Goal: Task Accomplishment & Management: Manage account settings

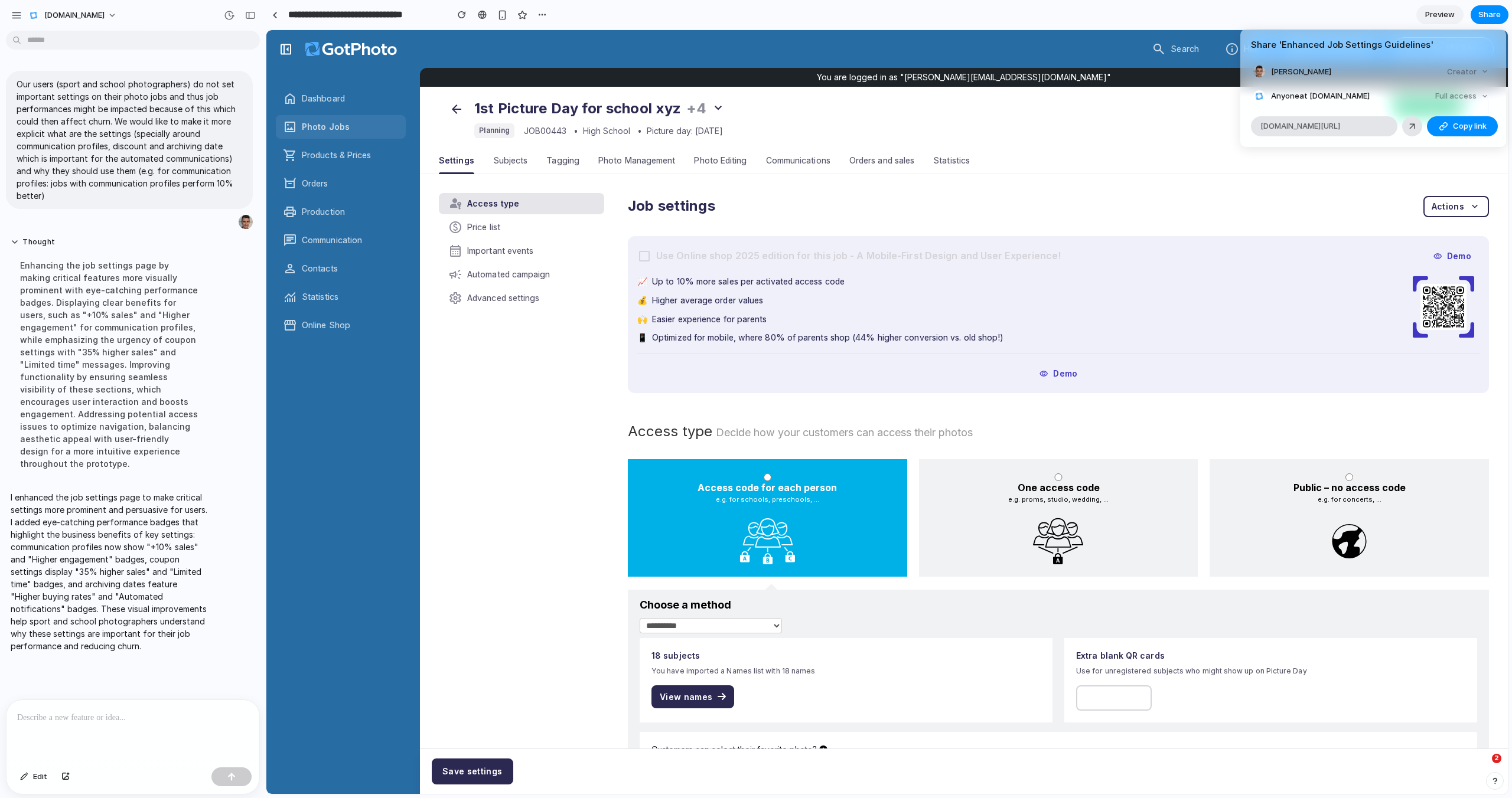
scroll to position [2054, 0]
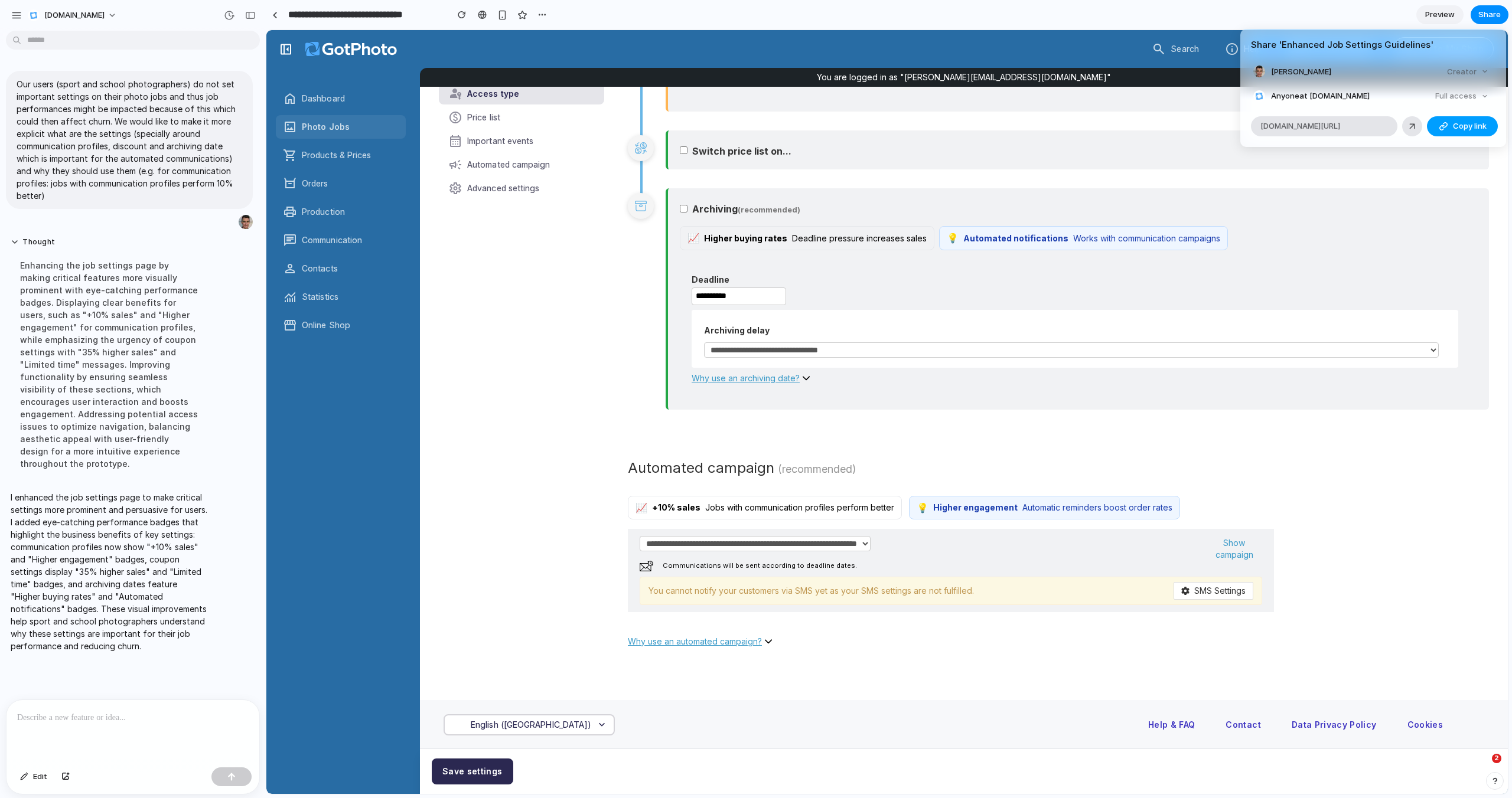
click at [1460, 128] on span "Copy link" at bounding box center [1469, 126] width 33 height 12
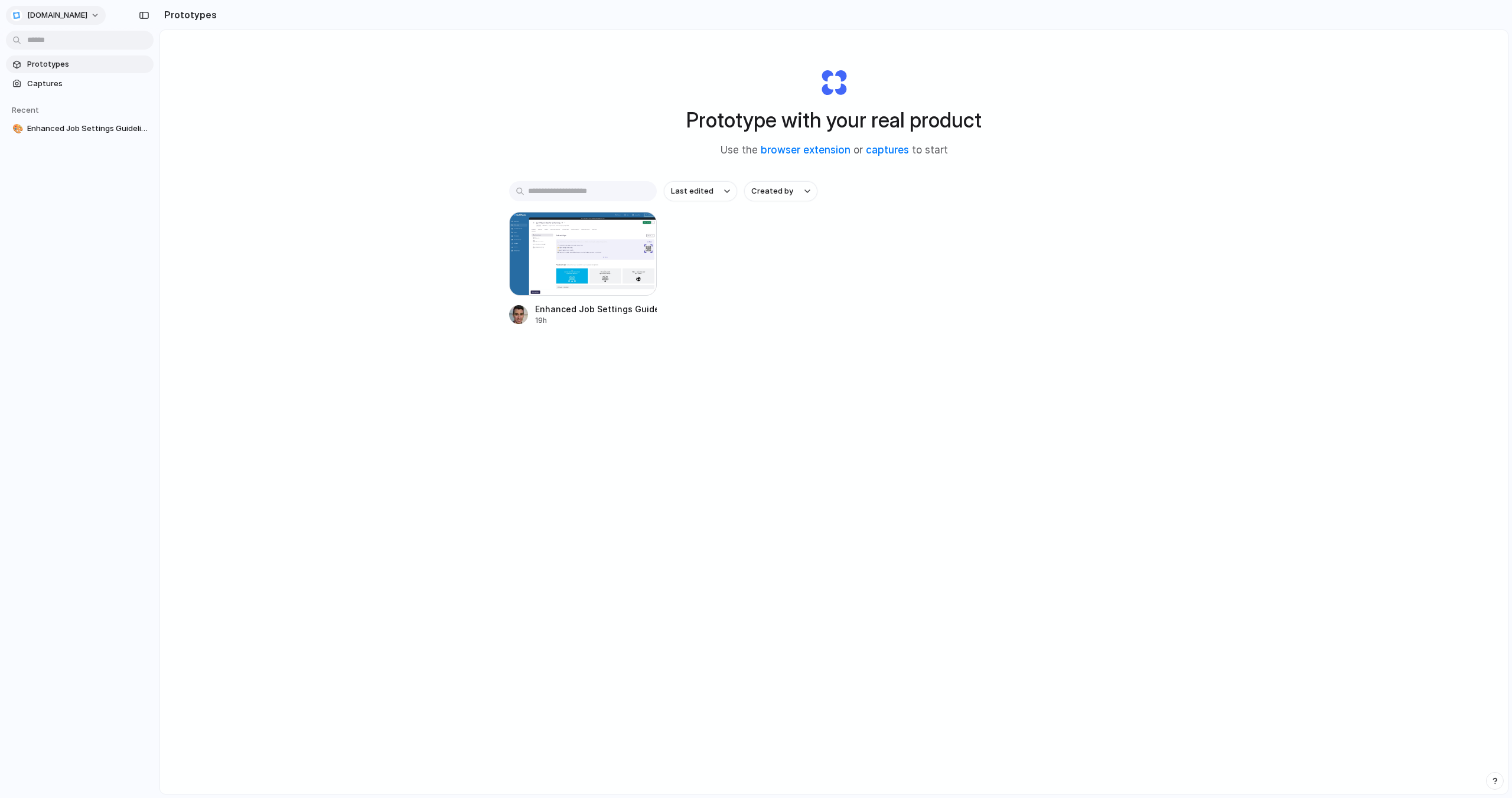
click at [58, 17] on span "GotPhoto.com" at bounding box center [57, 15] width 60 height 12
click at [58, 58] on span "Invite members" at bounding box center [55, 60] width 57 height 12
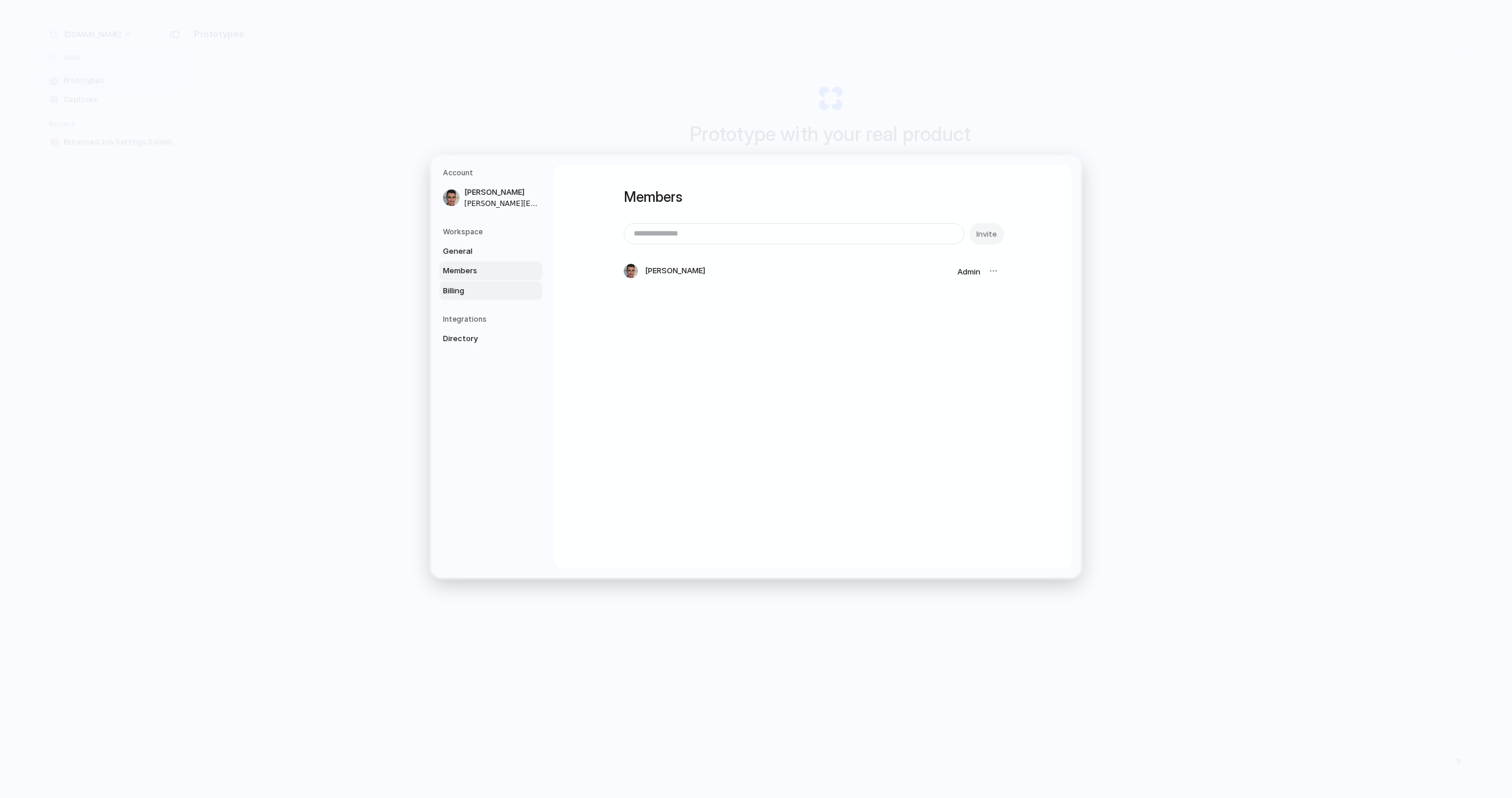
click at [462, 293] on span "Billing" at bounding box center [481, 291] width 76 height 12
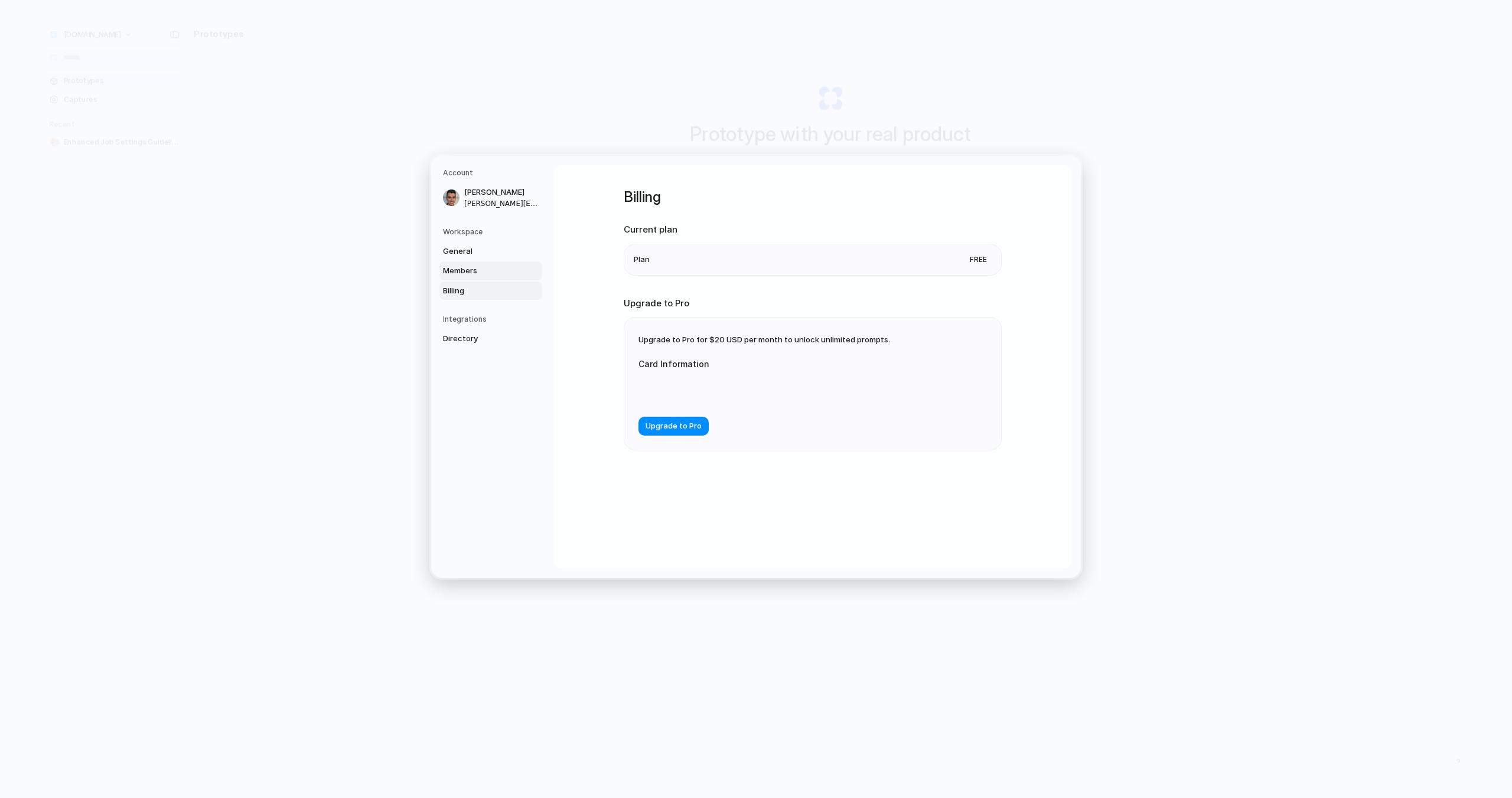
click at [474, 272] on span "Members" at bounding box center [481, 270] width 76 height 12
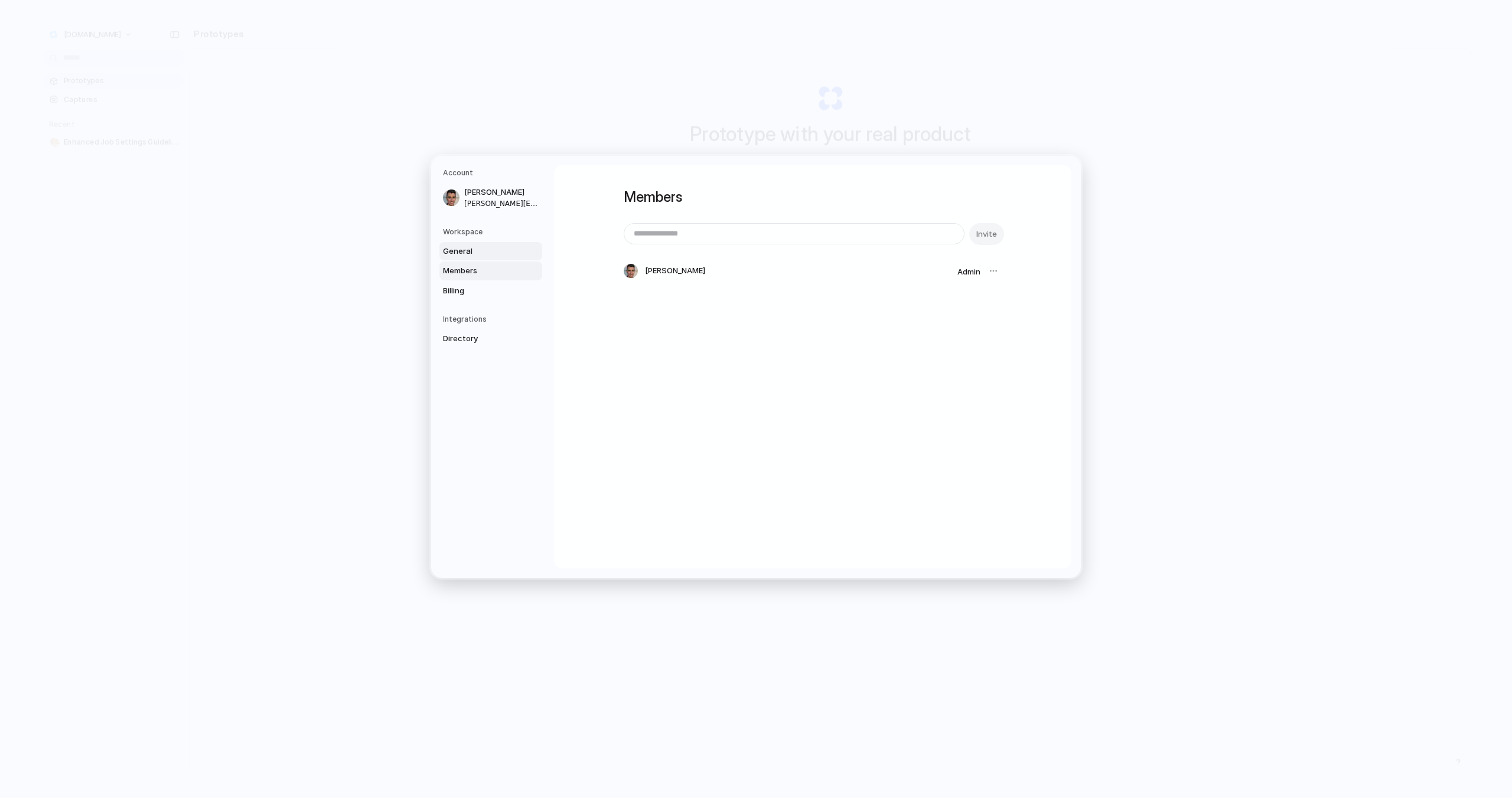
click at [473, 245] on link "General" at bounding box center [490, 252] width 103 height 19
click at [472, 360] on nav "Account Jerome Said jerome.said@fotograf.de Workspace General Members Billing I…" at bounding box center [492, 367] width 123 height 422
click at [472, 337] on span "Directory" at bounding box center [481, 338] width 76 height 12
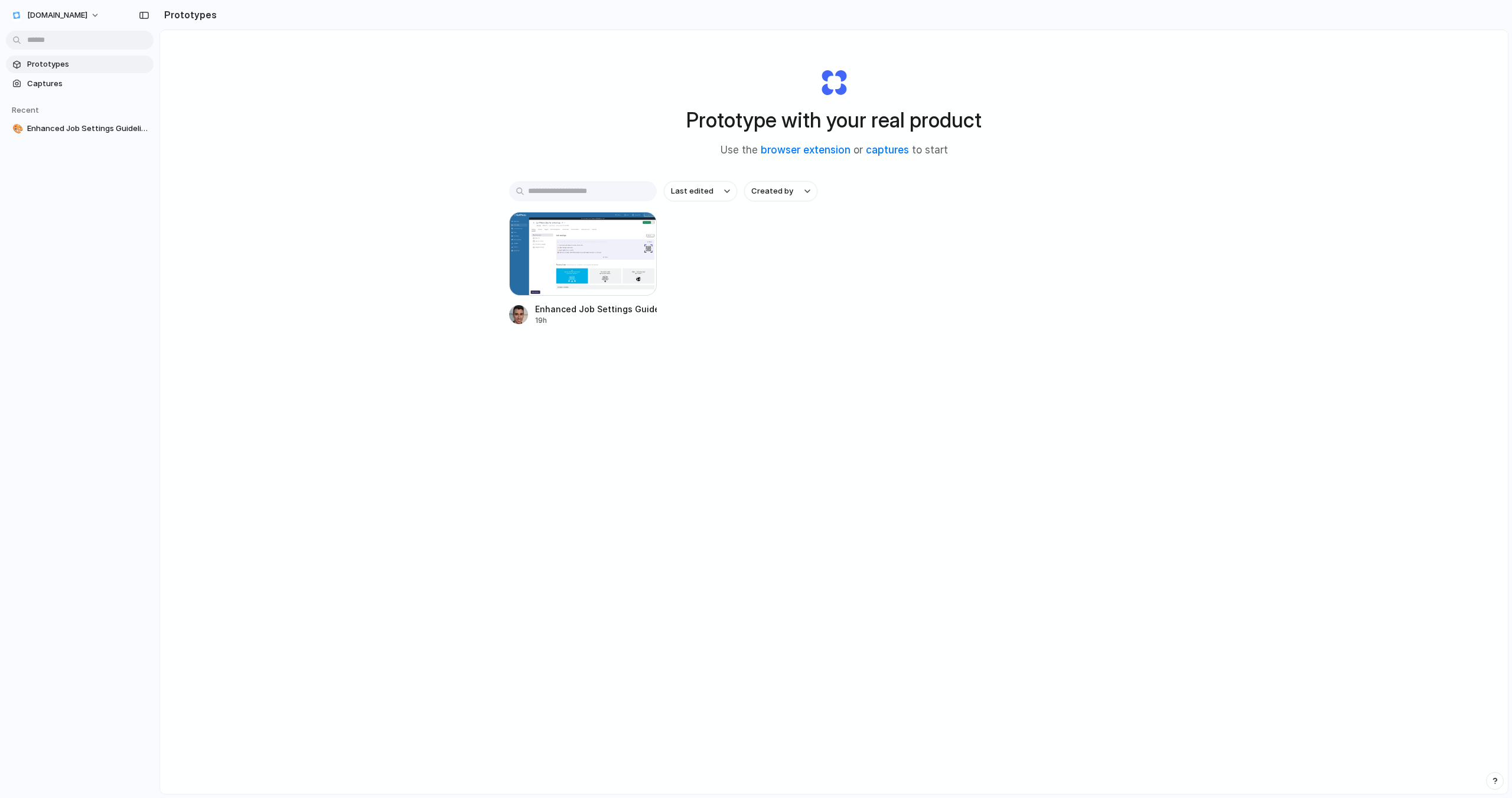
click at [264, 257] on div "Prototype with your real product Use the browser extension or captures to start…" at bounding box center [834, 443] width 1348 height 826
click at [45, 17] on span "[DOMAIN_NAME]" at bounding box center [57, 15] width 60 height 12
click at [415, 173] on div "Settings Invite members Change theme Sign out" at bounding box center [756, 399] width 1512 height 798
click at [74, 19] on span "[DOMAIN_NAME]" at bounding box center [57, 15] width 60 height 12
click at [64, 61] on span "Invite members" at bounding box center [55, 60] width 57 height 12
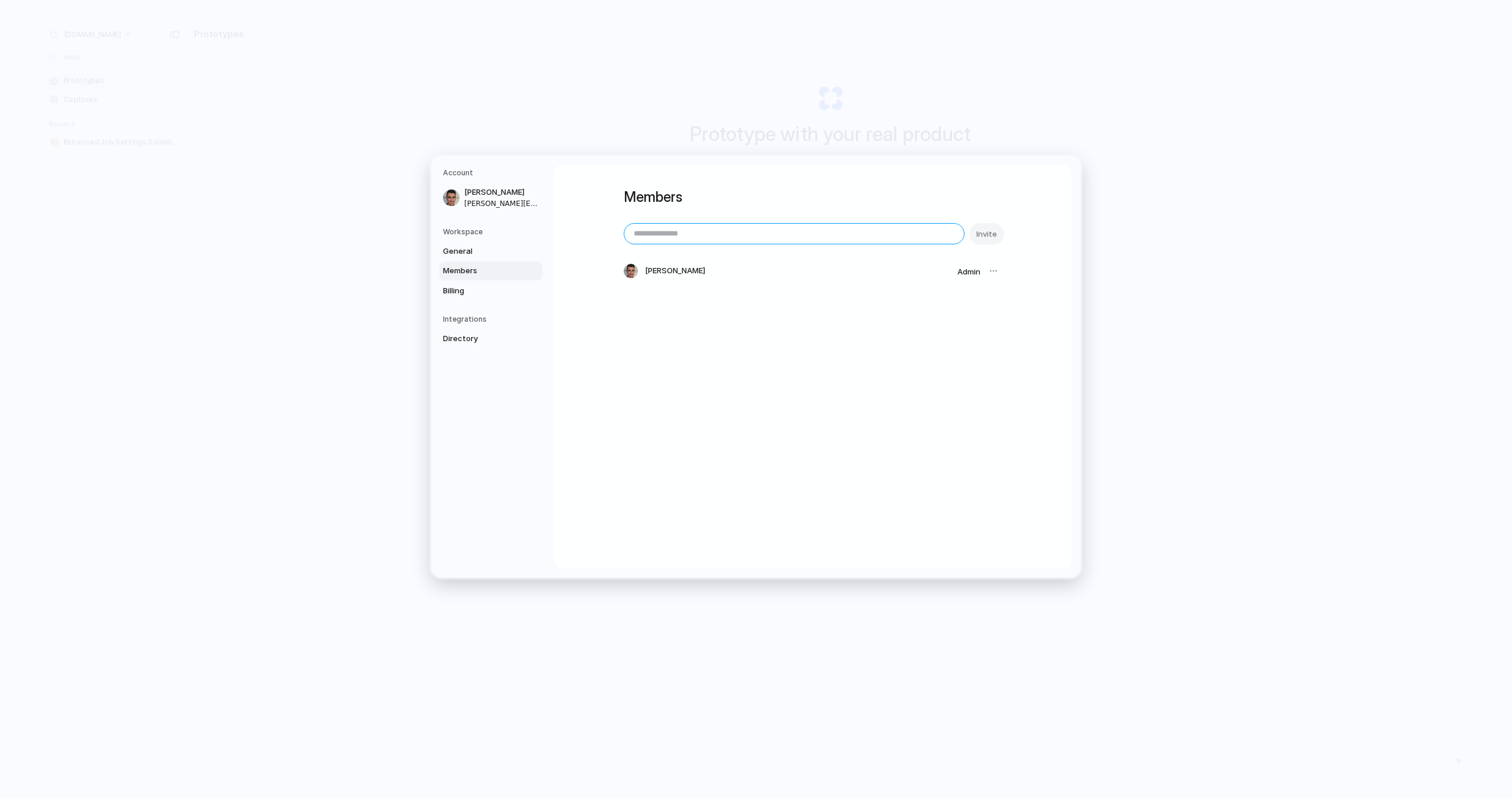
click at [693, 236] on input "email" at bounding box center [794, 234] width 340 height 20
paste input "**********"
type input "**********"
click at [986, 235] on span "Invite" at bounding box center [986, 234] width 21 height 12
click at [930, 380] on div "**********" at bounding box center [812, 367] width 517 height 403
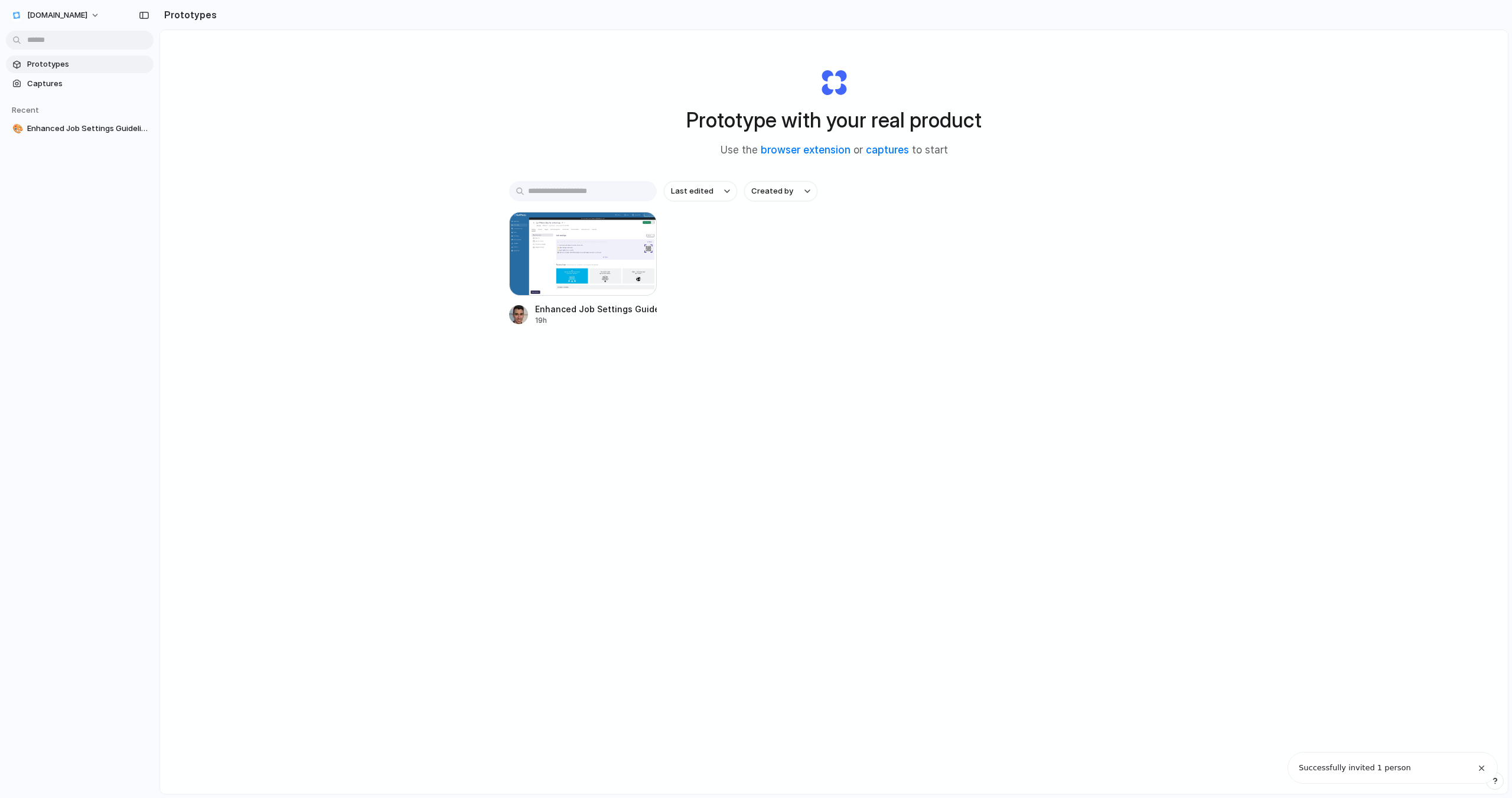
click at [305, 82] on div "Prototype with your real product Use the browser extension or captures to start…" at bounding box center [834, 443] width 1348 height 826
click at [27, 17] on span "[DOMAIN_NAME]" at bounding box center [57, 15] width 60 height 12
